Goal: Information Seeking & Learning: Learn about a topic

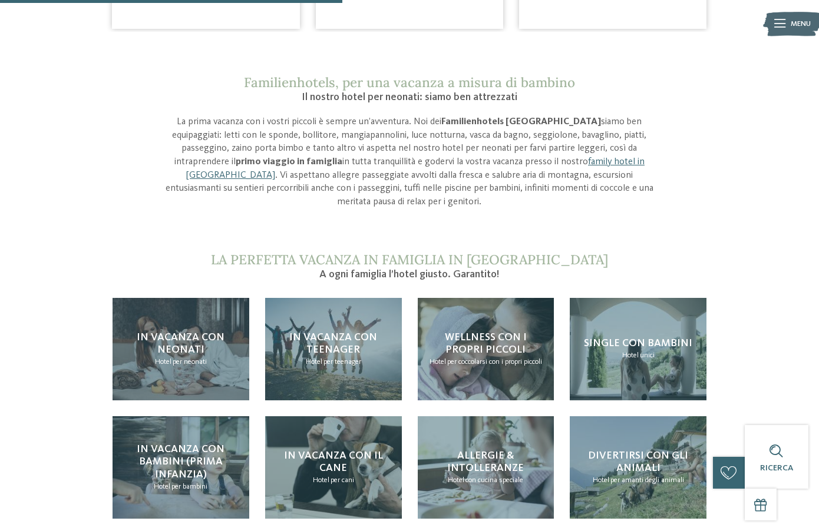
scroll to position [939, 0]
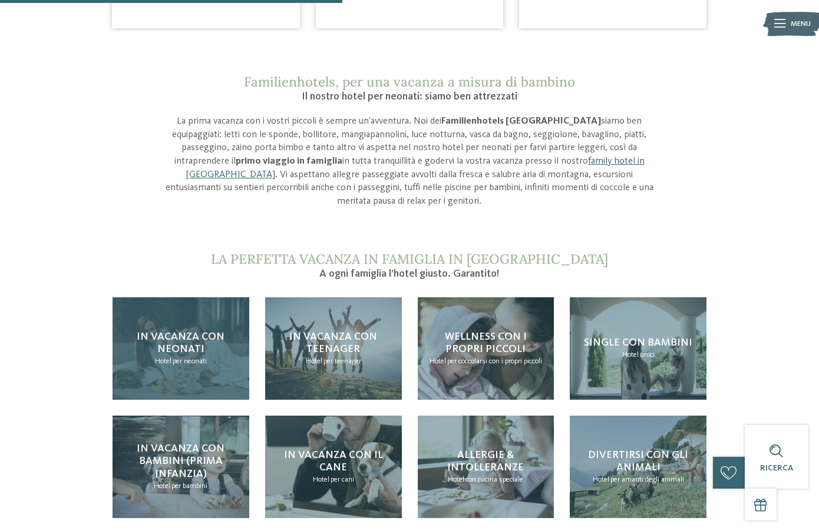
click at [168, 332] on span "In vacanza con neonati" at bounding box center [181, 344] width 88 height 24
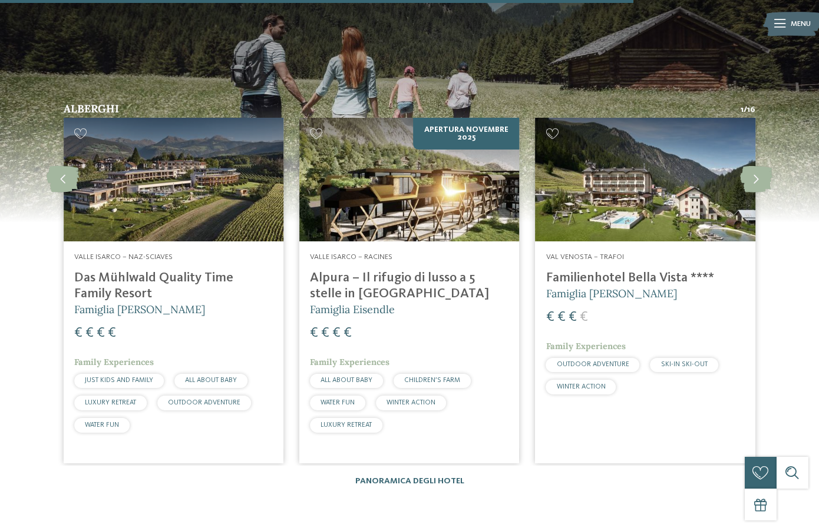
scroll to position [1738, 0]
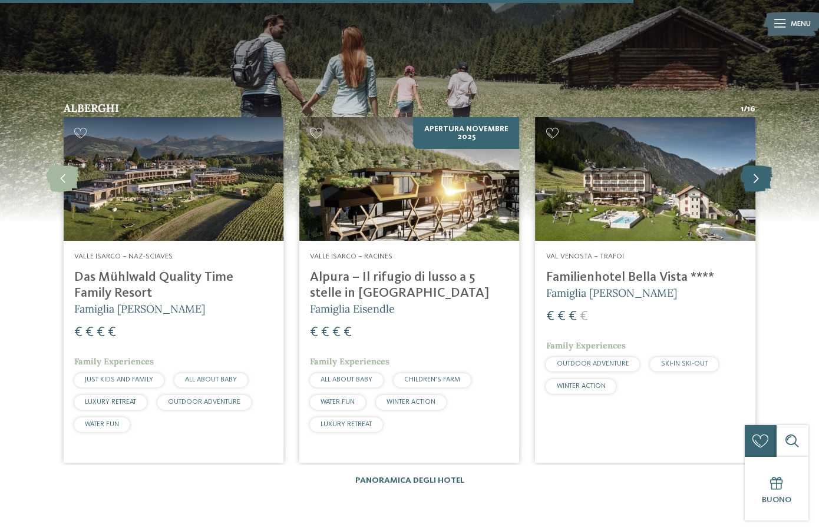
click at [762, 166] on icon at bounding box center [756, 179] width 32 height 27
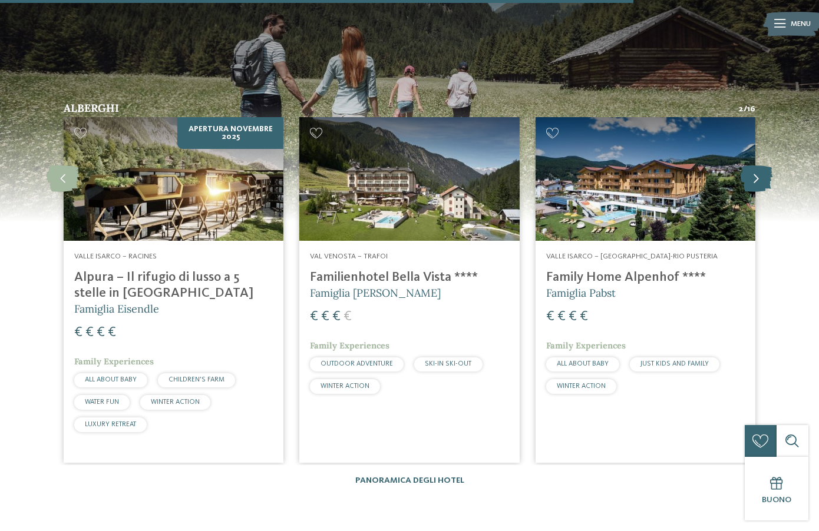
click at [762, 166] on icon at bounding box center [756, 179] width 32 height 27
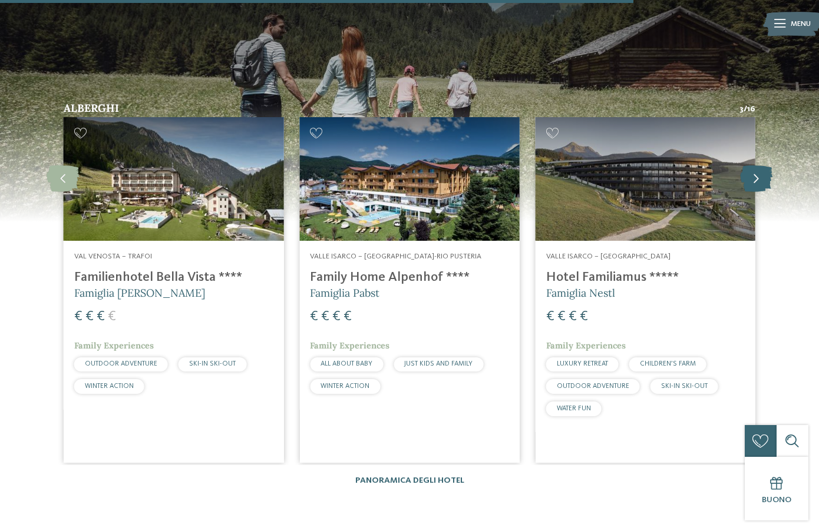
click at [762, 166] on icon at bounding box center [756, 179] width 32 height 27
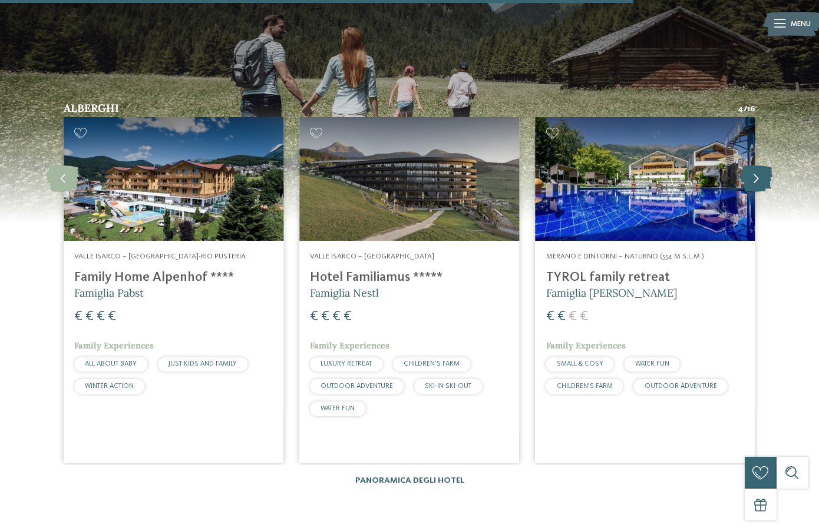
click at [762, 166] on icon at bounding box center [756, 179] width 32 height 27
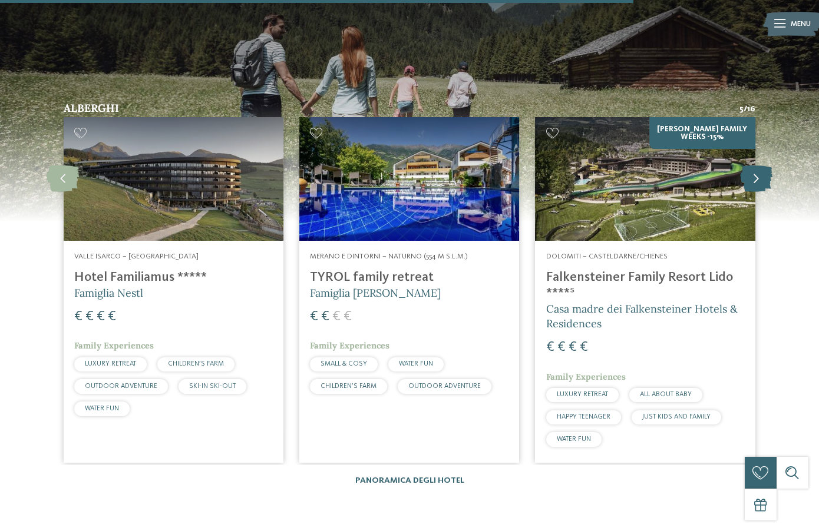
click at [762, 166] on icon at bounding box center [756, 179] width 32 height 27
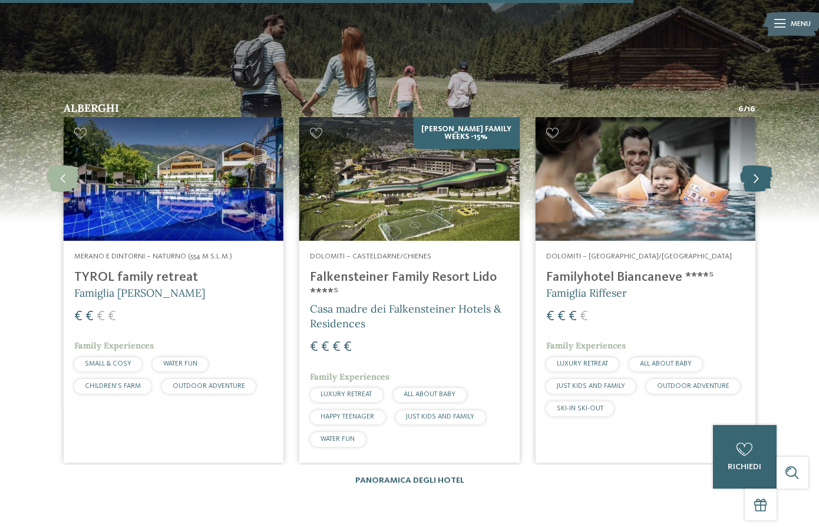
click at [762, 166] on icon at bounding box center [756, 179] width 32 height 27
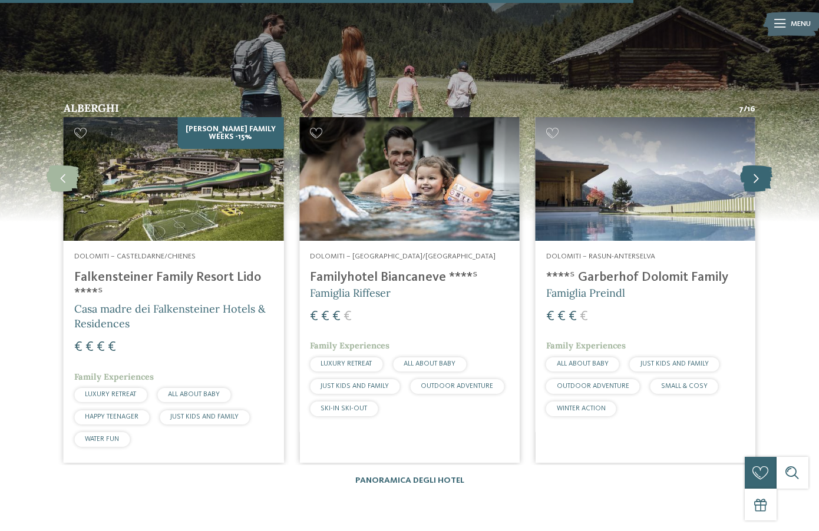
click at [762, 166] on icon at bounding box center [756, 179] width 32 height 27
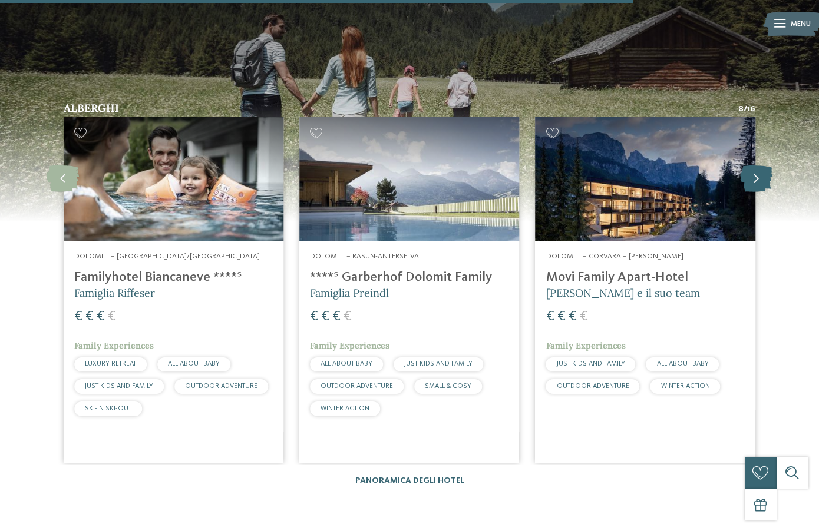
click at [762, 166] on icon at bounding box center [756, 179] width 32 height 27
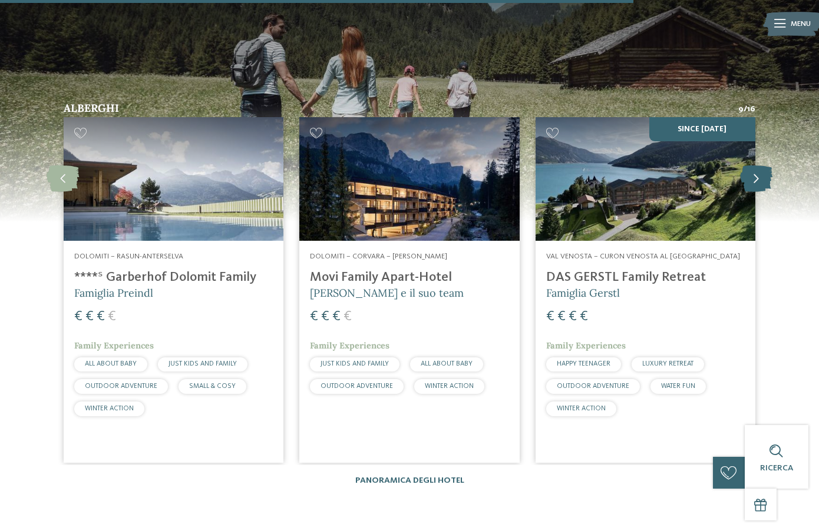
click at [762, 166] on icon at bounding box center [756, 179] width 32 height 27
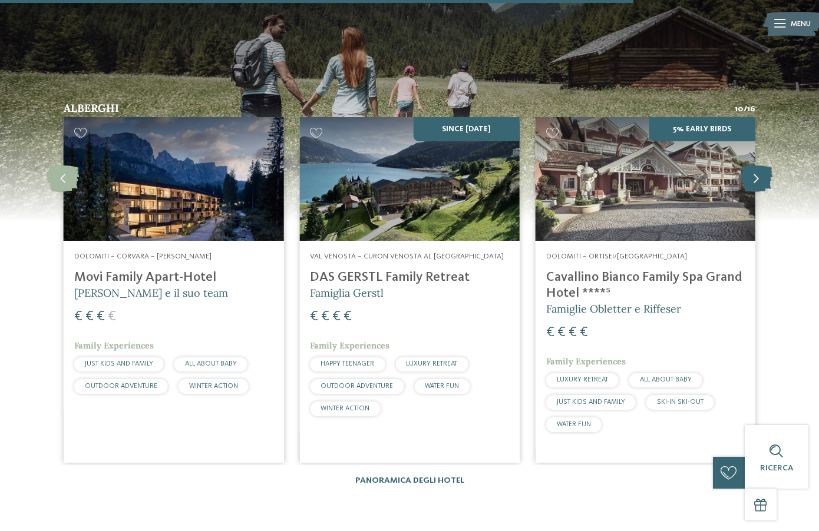
click at [762, 166] on icon at bounding box center [756, 179] width 32 height 27
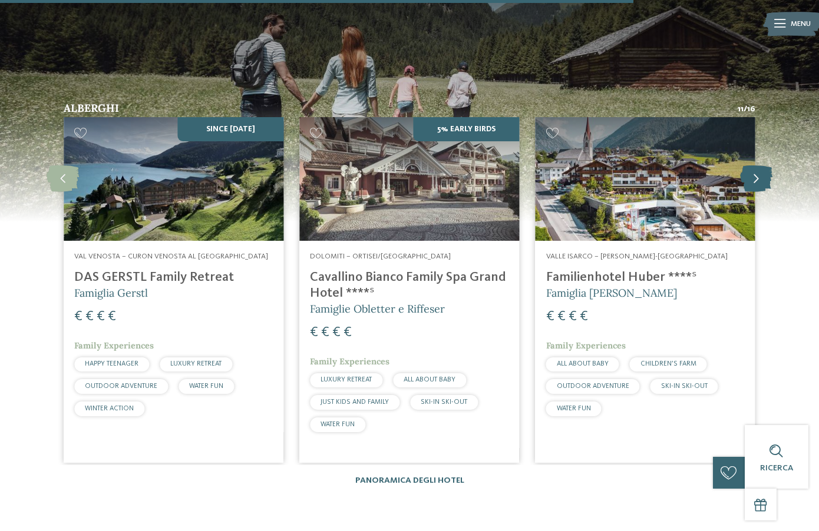
click at [762, 166] on icon at bounding box center [756, 179] width 32 height 27
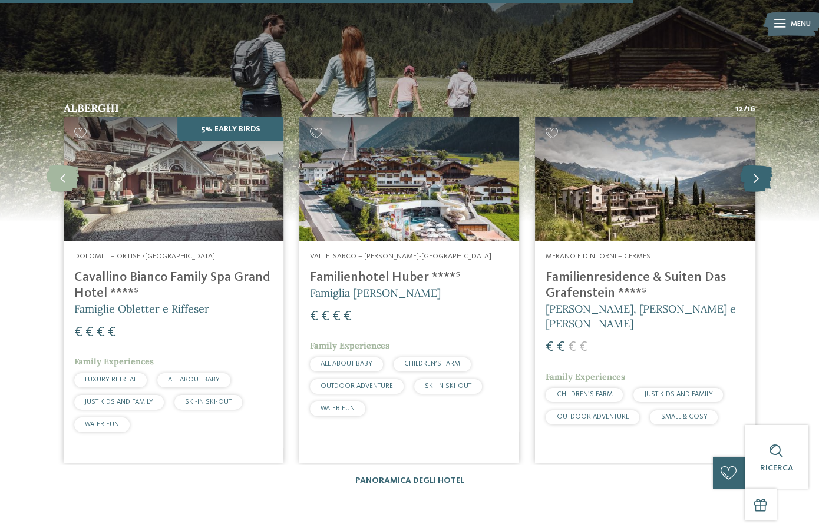
click at [762, 166] on icon at bounding box center [756, 179] width 32 height 27
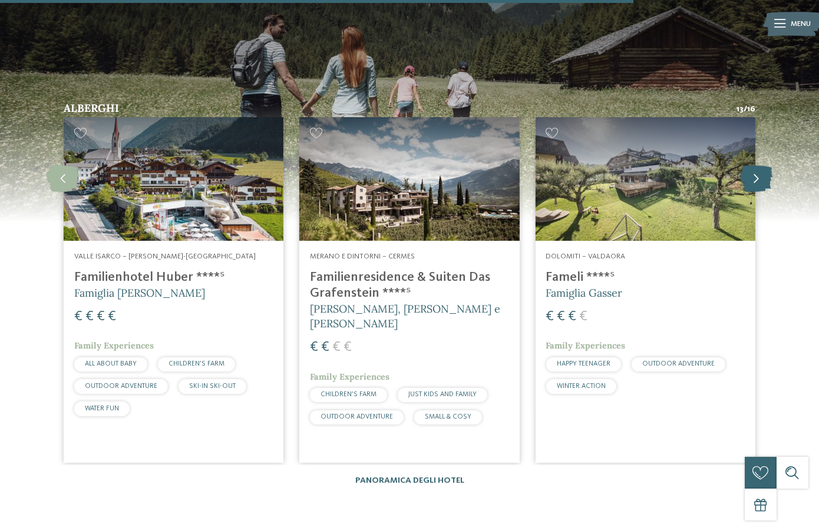
click at [762, 166] on icon at bounding box center [756, 179] width 32 height 27
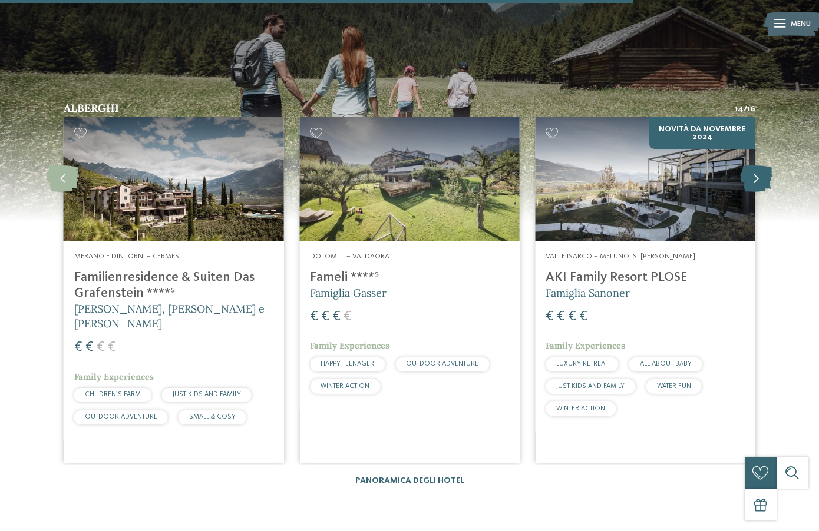
click at [762, 166] on icon at bounding box center [756, 179] width 32 height 27
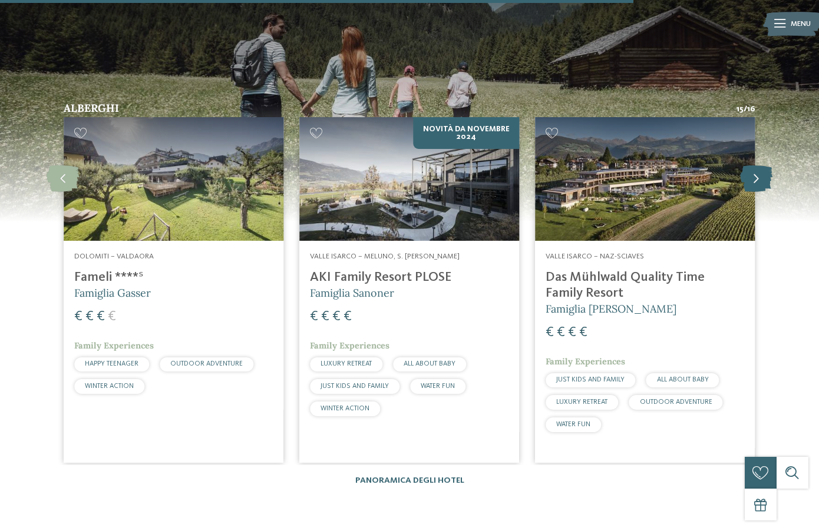
click at [762, 166] on icon at bounding box center [756, 179] width 32 height 27
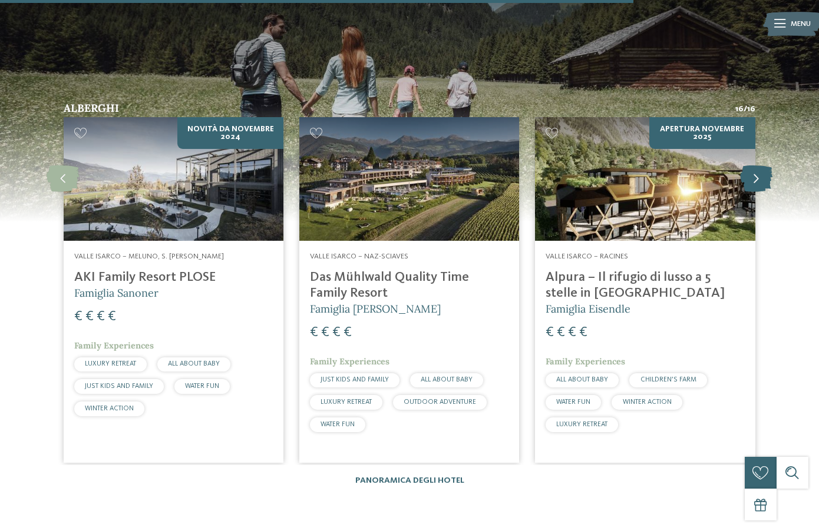
click at [762, 166] on icon at bounding box center [756, 179] width 32 height 27
